Goal: Ask a question

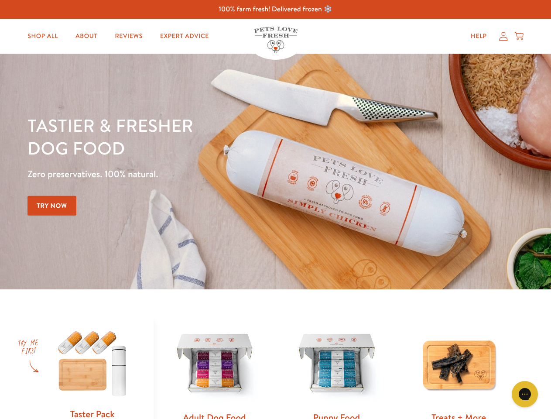
click at [275, 209] on div "Tastier & fresher dog food Zero preservatives. 100% natural. Try Now" at bounding box center [192, 171] width 331 height 115
click at [525, 394] on icon "Gorgias live chat" at bounding box center [524, 393] width 8 height 8
